Goal: Task Accomplishment & Management: Use online tool/utility

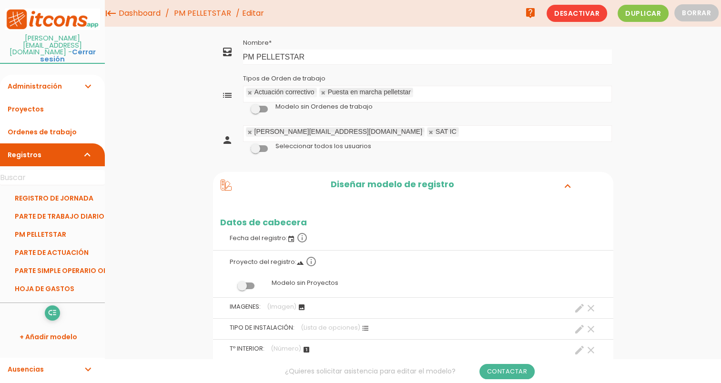
drag, startPoint x: 240, startPoint y: 44, endPoint x: 401, endPoint y: 187, distance: 215.4
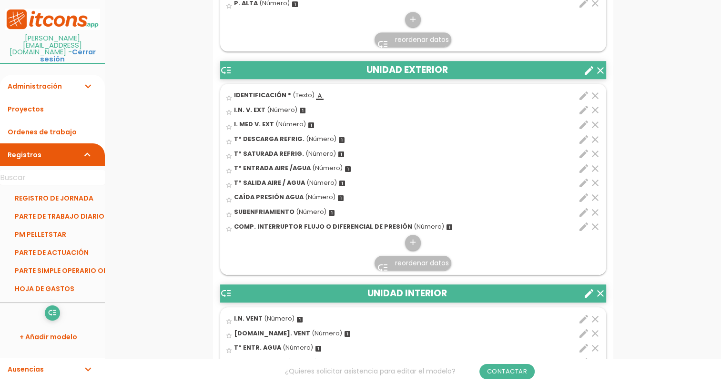
scroll to position [619, 0]
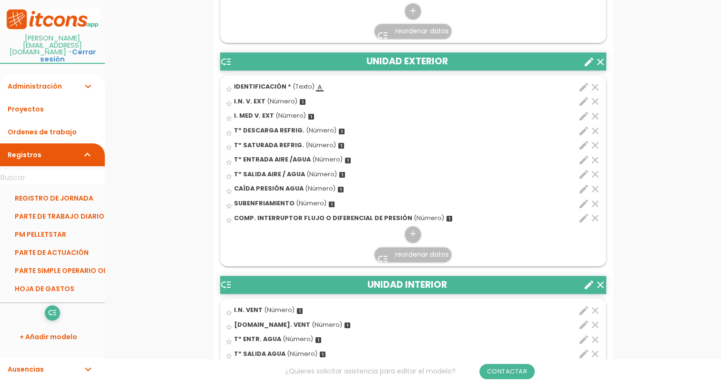
click at [244, 103] on span "I.N. V. EXT" at bounding box center [249, 101] width 31 height 8
click at [0, 0] on input "star_border" at bounding box center [0, 0] width 0 height 0
drag, startPoint x: 237, startPoint y: 91, endPoint x: 260, endPoint y: 114, distance: 32.3
click at [260, 114] on ul "star_border IDENTIFICACIÓN * (Texto) format_color_text clear edit IDENTIFICACIÓ…" at bounding box center [413, 170] width 386 height 191
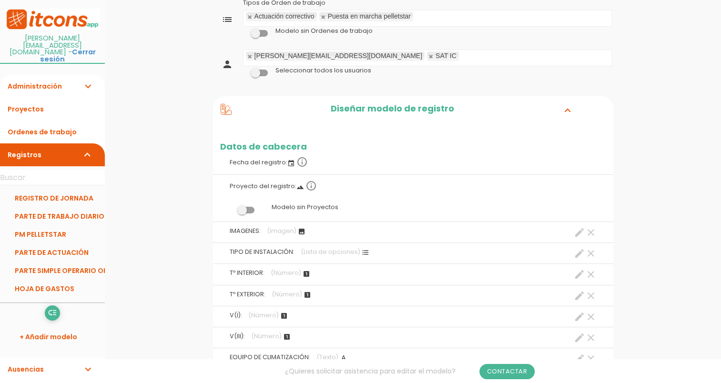
scroll to position [0, 0]
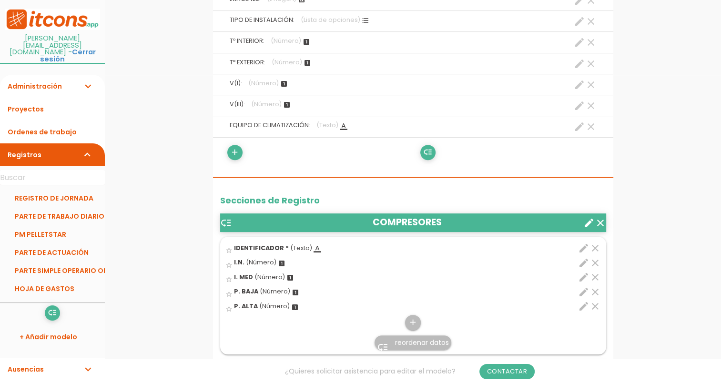
scroll to position [334, 0]
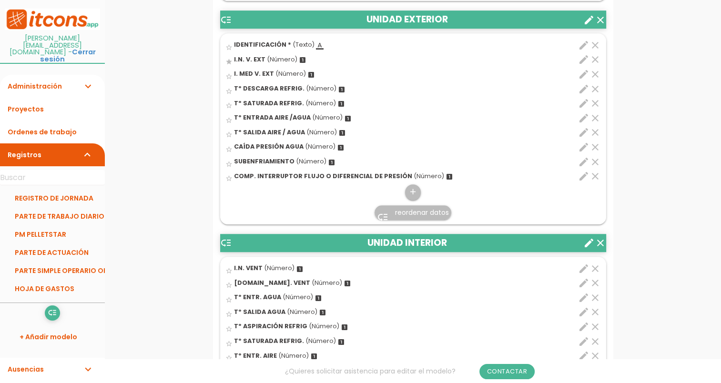
scroll to position [667, 0]
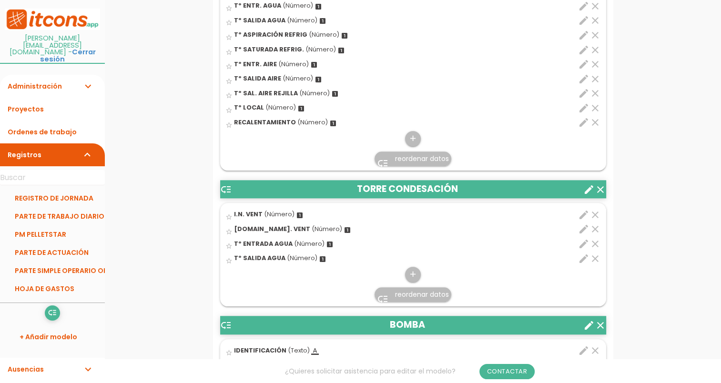
scroll to position [1001, 0]
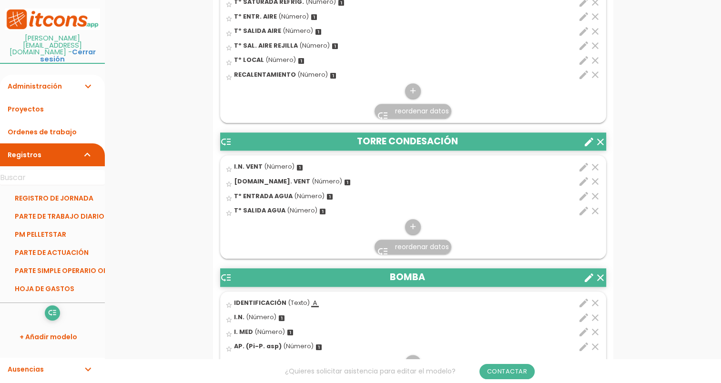
click at [172, 290] on div "menu keyboard_tab Dashboard PM PELLETSTAR Editar live_help" at bounding box center [413, 184] width 616 height 2370
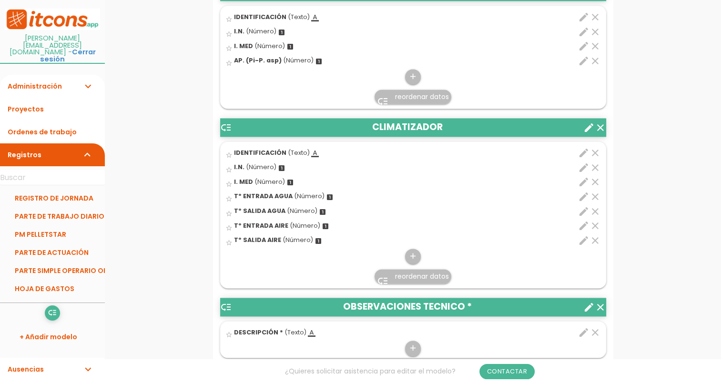
scroll to position [1382, 0]
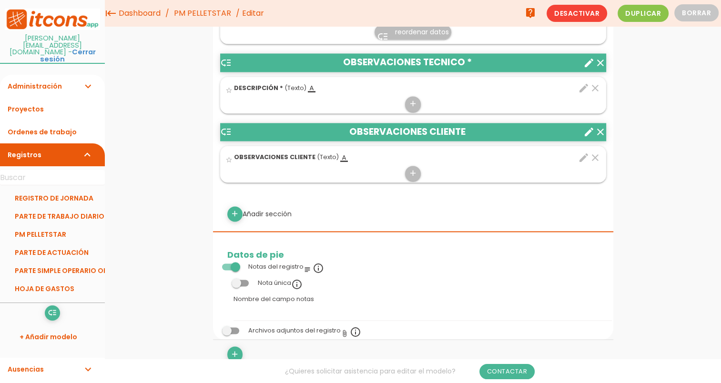
scroll to position [1525, 0]
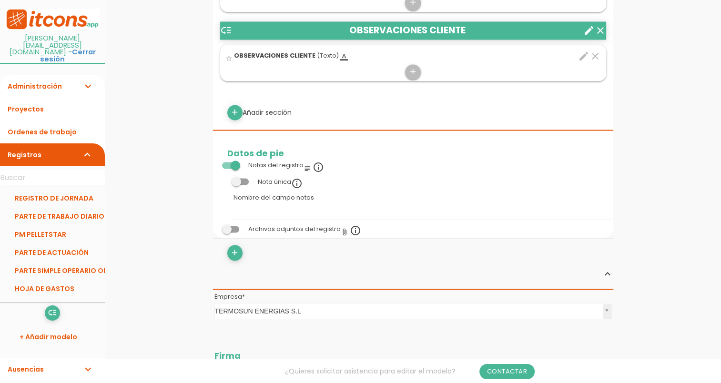
scroll to position [1668, 0]
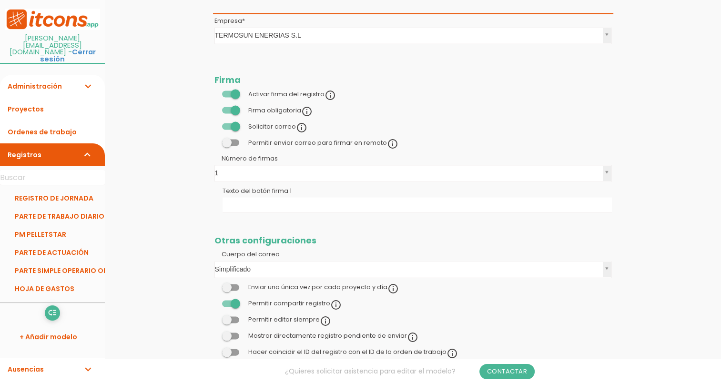
scroll to position [1862, 0]
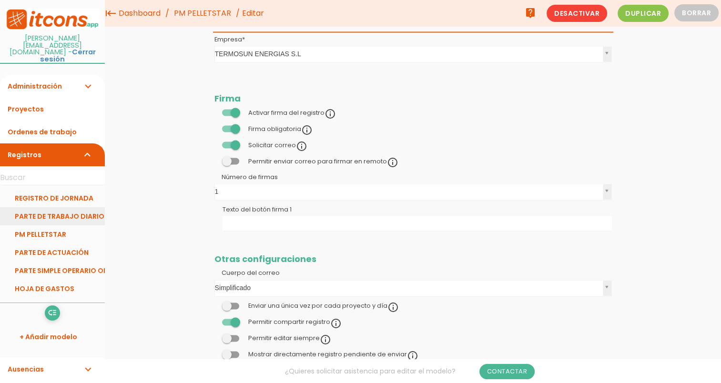
click at [93, 207] on link "PARTE DE TRABAJO DIARIO" at bounding box center [52, 216] width 105 height 18
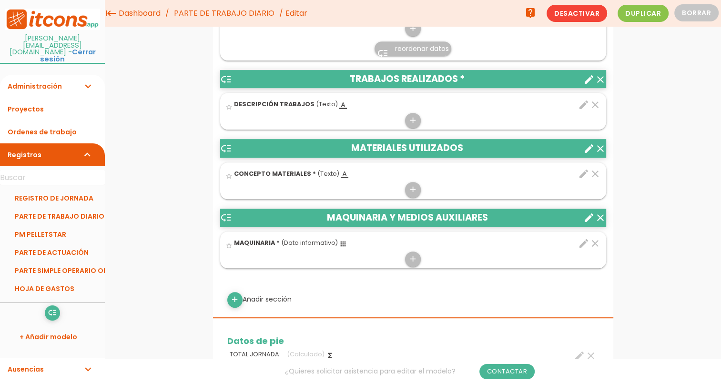
scroll to position [286, 0]
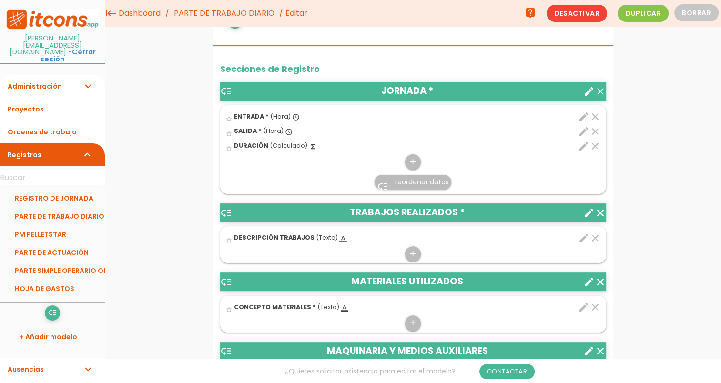
click at [250, 15] on link "PARTE DE TRABAJO DIARIO" at bounding box center [224, 13] width 105 height 27
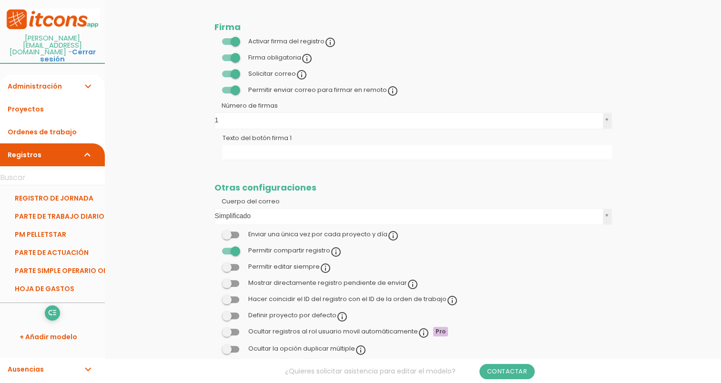
scroll to position [810, 0]
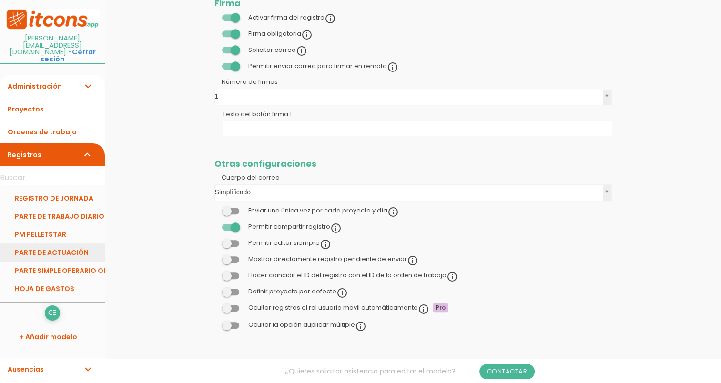
click at [50, 243] on link "PARTE DE ACTUACIÓN" at bounding box center [52, 252] width 105 height 18
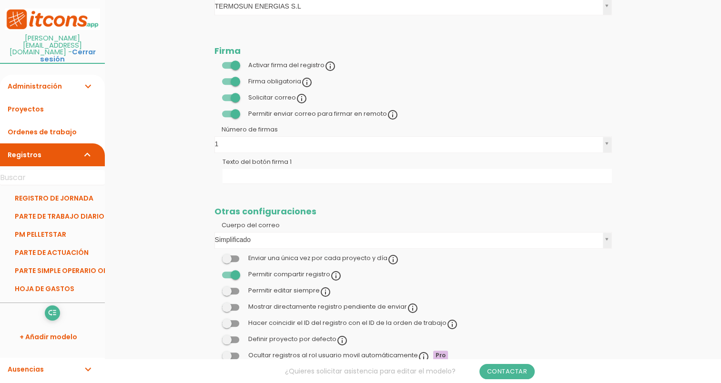
scroll to position [810, 0]
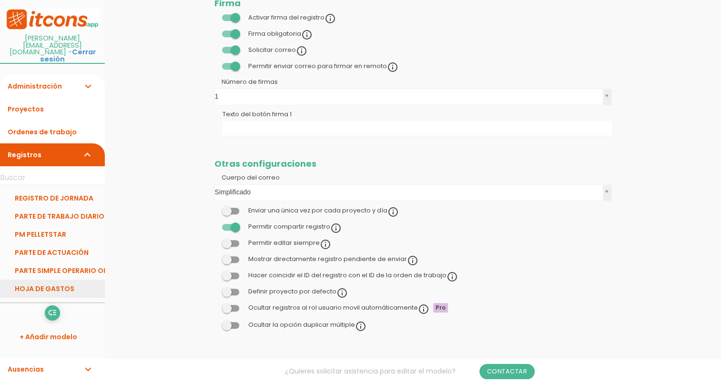
click at [58, 280] on link "HOJA DE GASTOS" at bounding box center [52, 289] width 105 height 18
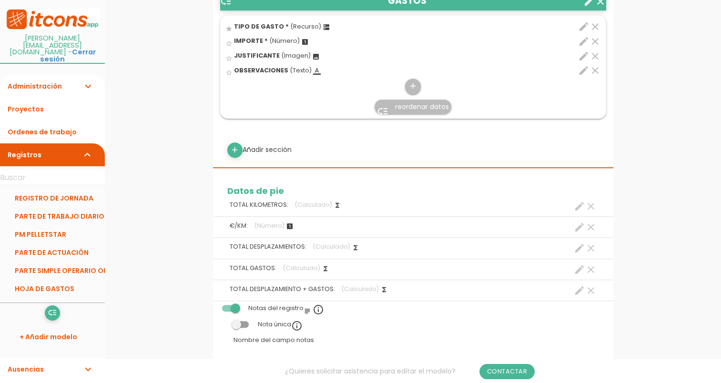
scroll to position [476, 0]
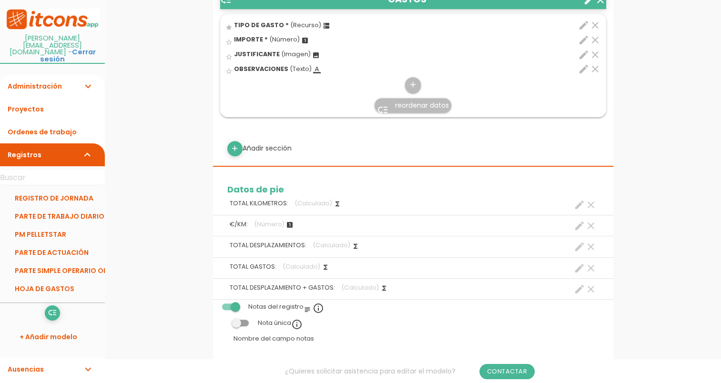
click at [583, 24] on icon "edit" at bounding box center [583, 25] width 11 height 11
select select "677"
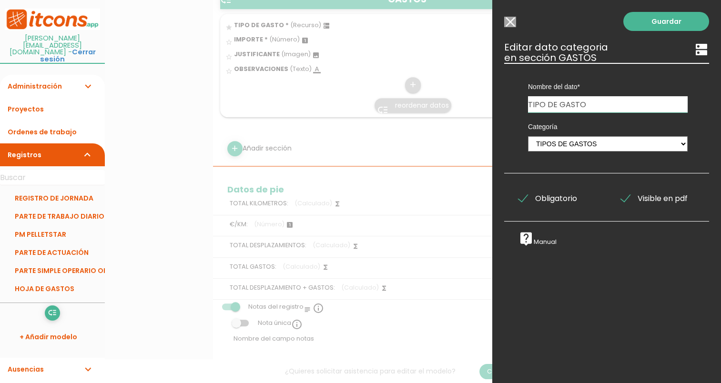
click at [508, 24] on input "Modelo sin Ordenes de trabajo" at bounding box center [510, 22] width 12 height 10
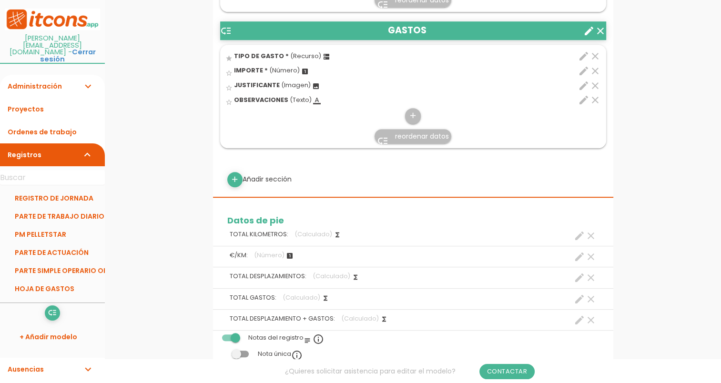
scroll to position [429, 0]
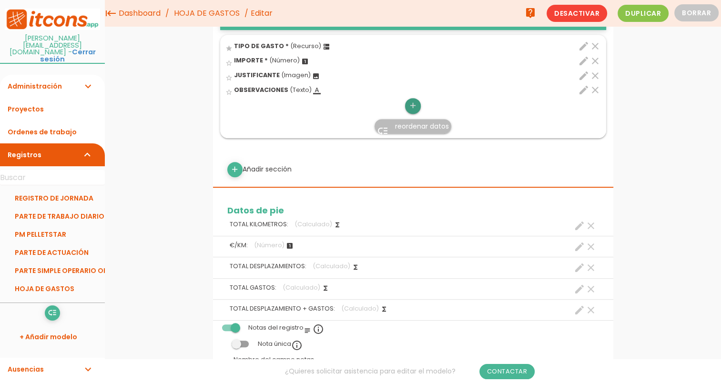
click at [414, 107] on icon "add" at bounding box center [412, 105] width 9 height 15
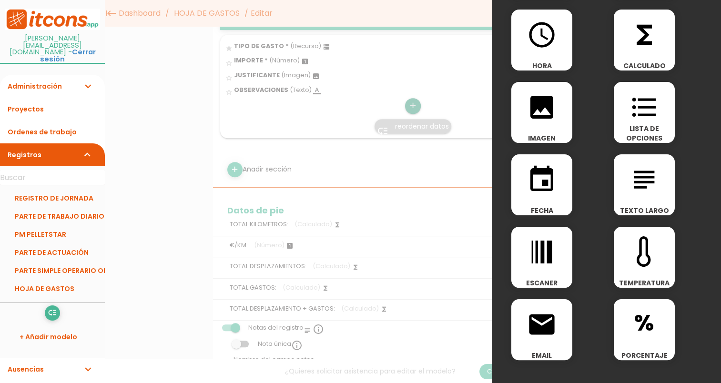
scroll to position [95, 0]
